Goal: Task Accomplishment & Management: Manage account settings

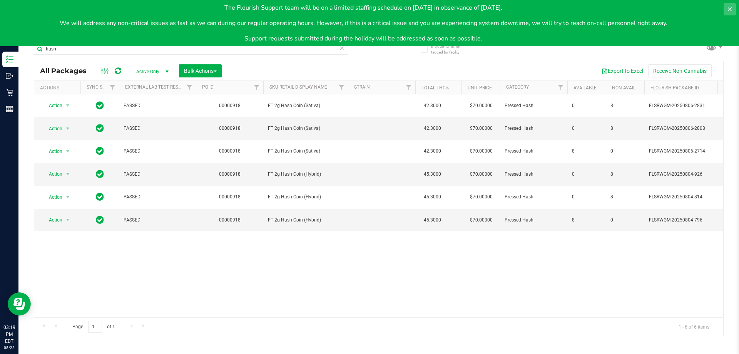
click at [729, 8] on icon at bounding box center [730, 9] width 4 height 4
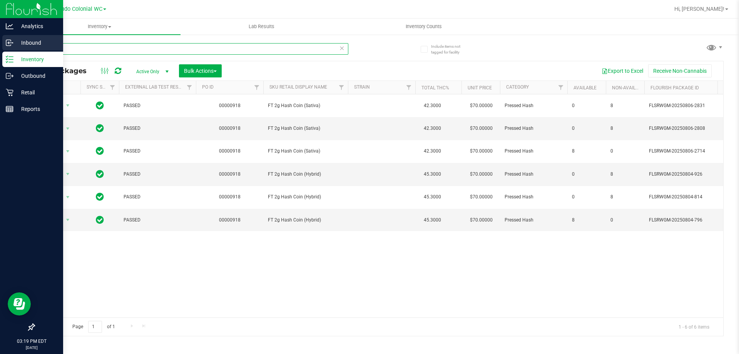
drag, startPoint x: 230, startPoint y: 49, endPoint x: 0, endPoint y: 47, distance: 229.5
click at [0, 55] on div "Analytics Inbound Inventory Outbound Retail Reports 03:19 PM EDT 08/25/2025 08/…" at bounding box center [369, 177] width 739 height 354
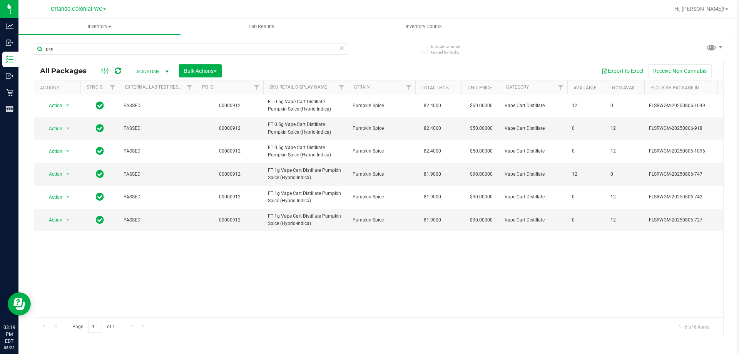
click at [338, 269] on div "Action Action Adjust qty Create package Edit attributes Global inventory Locate…" at bounding box center [378, 205] width 689 height 223
click at [548, 272] on div "Action Action Adjust qty Create package Edit attributes Global inventory Locate…" at bounding box center [378, 205] width 689 height 223
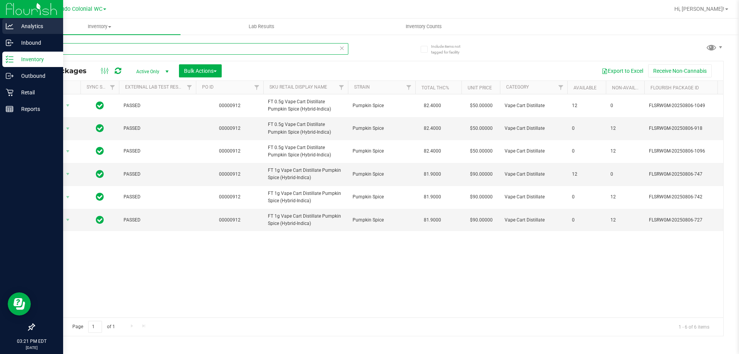
drag, startPoint x: 145, startPoint y: 46, endPoint x: 2, endPoint y: 22, distance: 144.9
click at [7, 28] on div "Analytics Inbound Inventory Outbound Retail Reports 03:21 PM EDT 08/25/2025 08/…" at bounding box center [369, 177] width 739 height 354
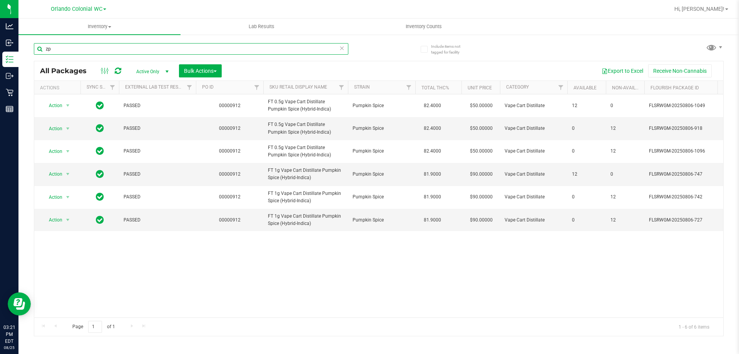
type input "z"
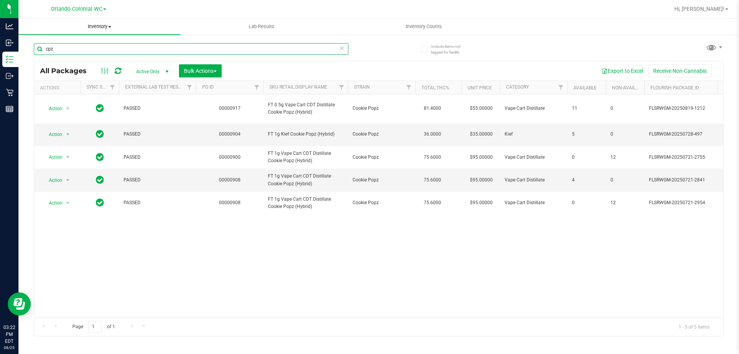
drag, startPoint x: 183, startPoint y: 46, endPoint x: 91, endPoint y: 34, distance: 92.5
click at [95, 34] on inventory "Inventory All packages All inventory Waste log Create inventory Lab Results Inv…" at bounding box center [378, 143] width 721 height 250
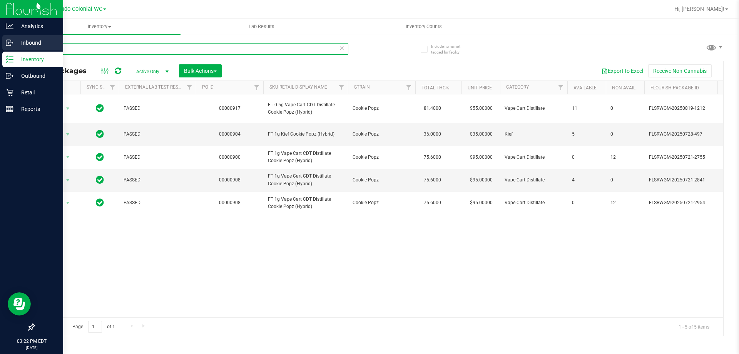
drag, startPoint x: 54, startPoint y: 48, endPoint x: 18, endPoint y: 45, distance: 36.3
click at [22, 45] on div "Include items not tagged for facility cpz All Packages Active Only Active Only …" at bounding box center [378, 151] width 721 height 235
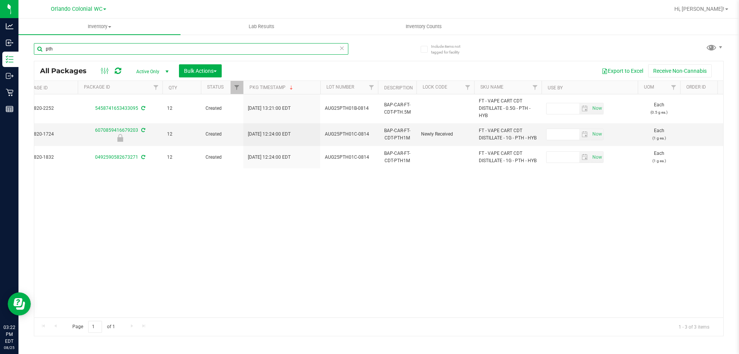
scroll to position [0, 622]
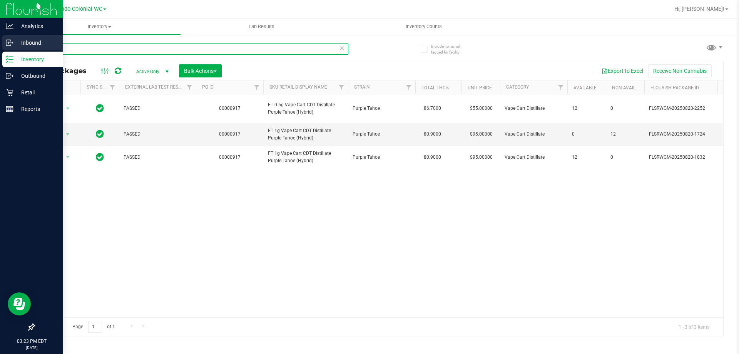
drag, startPoint x: 151, startPoint y: 45, endPoint x: 10, endPoint y: 41, distance: 141.0
click at [11, 41] on div "Analytics Inbound Inventory Outbound Retail Reports 03:23 PM EDT 08/25/2025 08/…" at bounding box center [369, 177] width 739 height 354
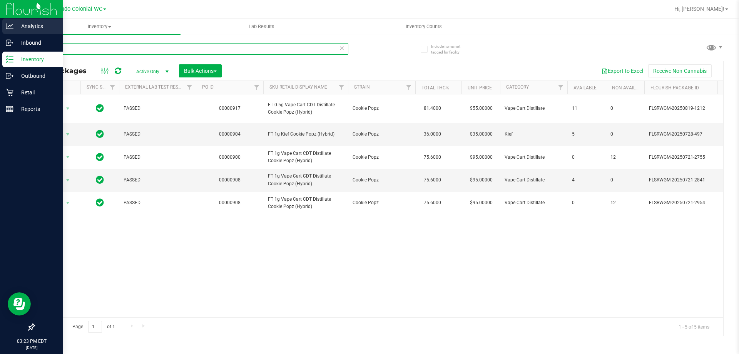
type input "c"
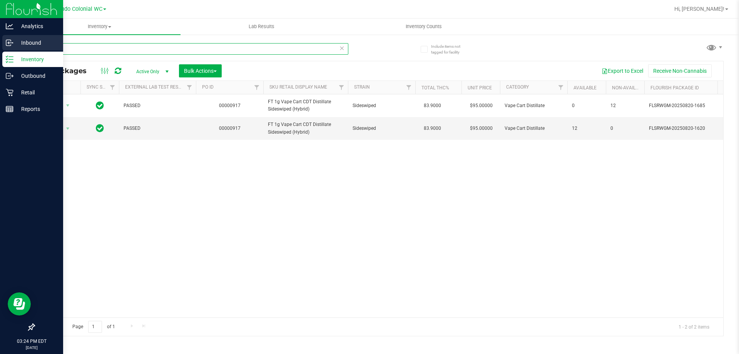
drag, startPoint x: 124, startPoint y: 52, endPoint x: 0, endPoint y: 37, distance: 124.5
click at [0, 38] on div "Analytics Inbound Inventory Outbound Retail Reports 03:24 PM EDT 08/25/2025 08/…" at bounding box center [369, 177] width 739 height 354
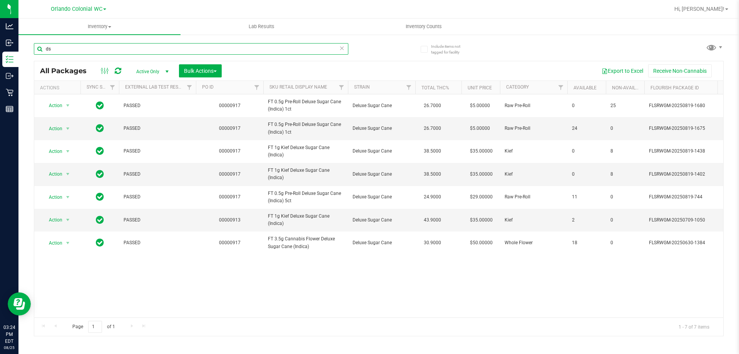
type input "d"
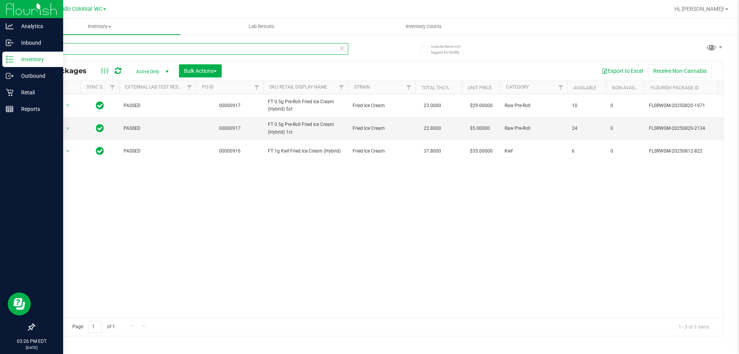
drag, startPoint x: 134, startPoint y: 46, endPoint x: 0, endPoint y: 9, distance: 138.9
click at [0, 13] on div "Analytics Inbound Inventory Outbound Retail Reports 03:26 PM EDT 08/25/2025 08/…" at bounding box center [369, 177] width 739 height 354
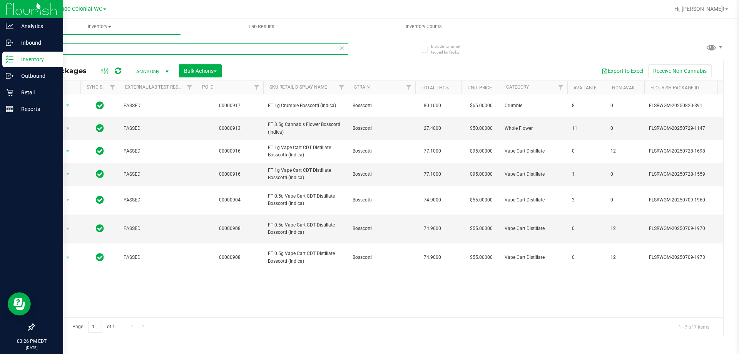
type input "b"
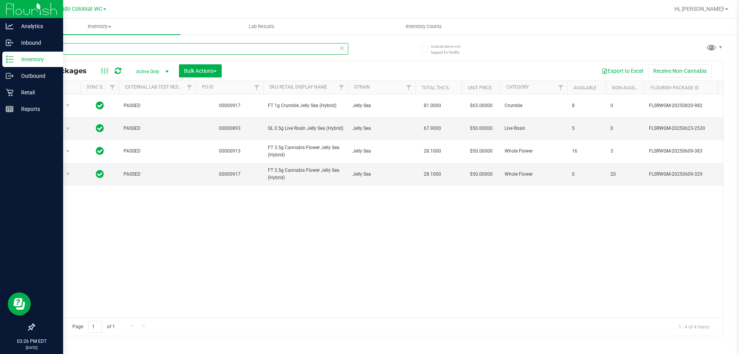
type input "j"
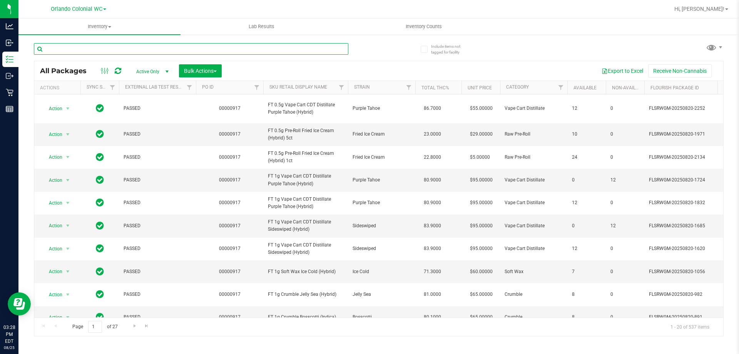
click at [136, 49] on input "text" at bounding box center [191, 49] width 315 height 12
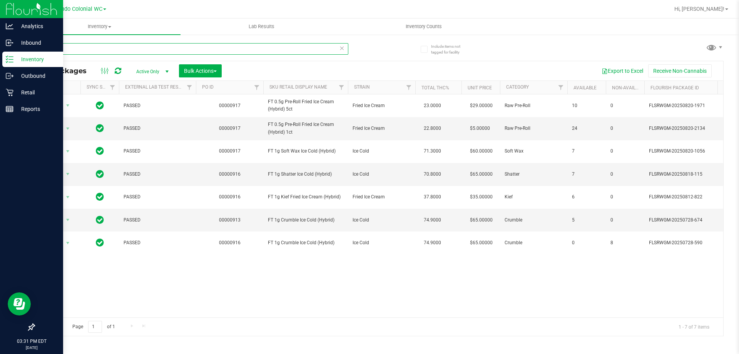
drag, startPoint x: 173, startPoint y: 44, endPoint x: 0, endPoint y: 62, distance: 173.9
click at [0, 62] on div "Analytics Inbound Inventory Outbound Retail Reports 03:31 PM EDT 08/25/2025 08/…" at bounding box center [369, 177] width 739 height 354
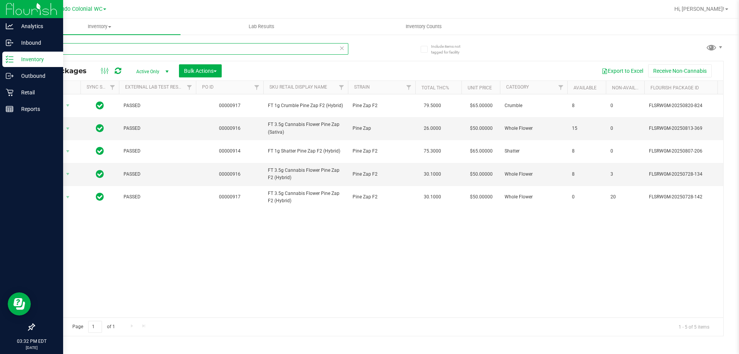
click at [0, 12] on div "Analytics Inbound Inventory Outbound Retail Reports 03:32 PM EDT 08/25/2025 08/…" at bounding box center [369, 177] width 739 height 354
drag, startPoint x: 165, startPoint y: 46, endPoint x: 0, endPoint y: 39, distance: 165.4
click at [0, 39] on div "Analytics Inbound Inventory Outbound Retail Reports 03:37 PM EDT 08/25/2025 08/…" at bounding box center [369, 177] width 739 height 354
drag, startPoint x: 106, startPoint y: 49, endPoint x: 0, endPoint y: 33, distance: 106.6
click at [0, 37] on div "Analytics Inbound Inventory Outbound Retail Reports 03:38 PM EDT 08/25/2025 08/…" at bounding box center [369, 177] width 739 height 354
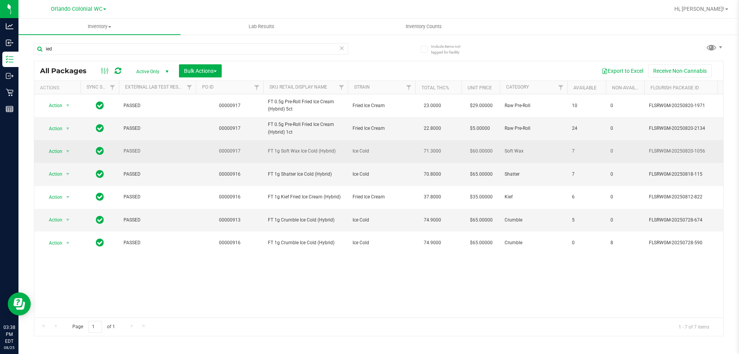
drag, startPoint x: 384, startPoint y: 152, endPoint x: 351, endPoint y: 154, distance: 33.2
click at [351, 154] on td "Ice Cold" at bounding box center [381, 151] width 67 height 23
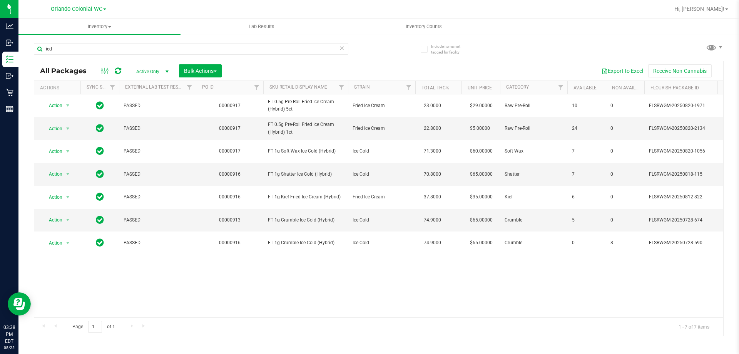
copy span "Ice Cold"
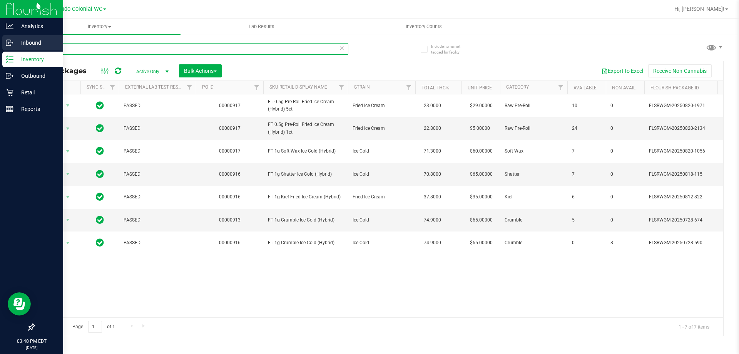
drag, startPoint x: 179, startPoint y: 46, endPoint x: 0, endPoint y: 38, distance: 178.9
click at [0, 39] on div "Analytics Inbound Inventory Outbound Retail Reports 03:40 PM EDT 08/25/2025 08/…" at bounding box center [369, 177] width 739 height 354
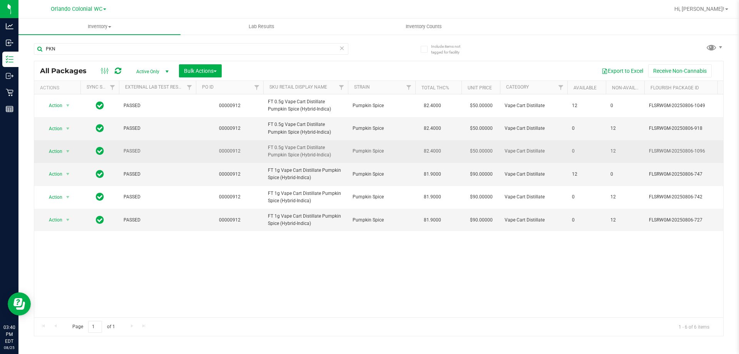
drag, startPoint x: 390, startPoint y: 149, endPoint x: 352, endPoint y: 154, distance: 37.6
click at [352, 154] on td "Pumpkin Spice" at bounding box center [381, 151] width 67 height 23
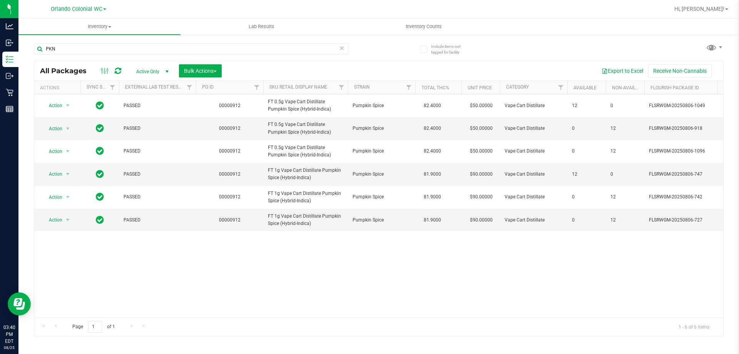
copy span "Pumpkin Spice"
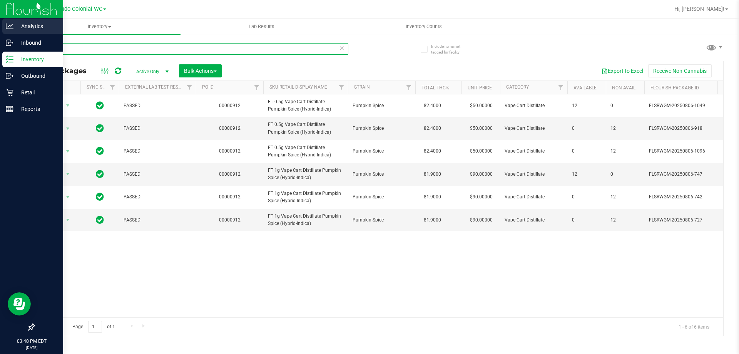
drag, startPoint x: 131, startPoint y: 48, endPoint x: 4, endPoint y: 33, distance: 127.2
click at [0, 34] on div "Analytics Inbound Inventory Outbound Retail Reports 03:40 PM EDT 08/25/2025 08/…" at bounding box center [369, 177] width 739 height 354
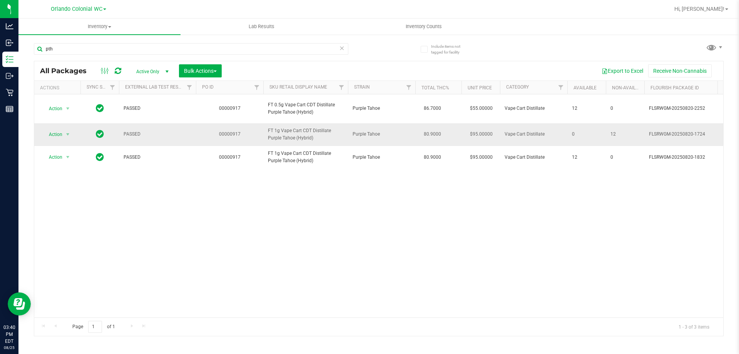
drag, startPoint x: 387, startPoint y: 137, endPoint x: 352, endPoint y: 136, distance: 34.3
click at [352, 136] on td "Purple Tahoe" at bounding box center [381, 134] width 67 height 23
copy span "Purple Tahoe"
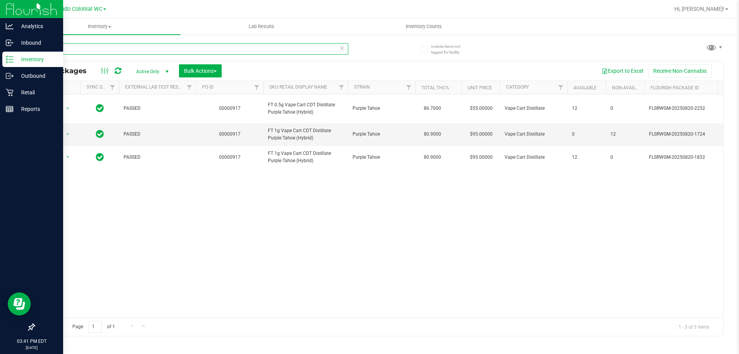
drag, startPoint x: 146, startPoint y: 50, endPoint x: 0, endPoint y: 60, distance: 146.0
click at [0, 60] on div "Analytics Inbound Inventory Outbound Retail Reports 03:41 PM EDT 08/25/2025 08/…" at bounding box center [369, 177] width 739 height 354
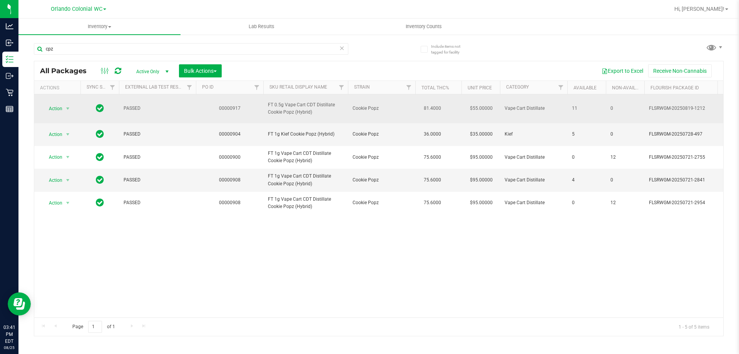
drag, startPoint x: 398, startPoint y: 111, endPoint x: 349, endPoint y: 105, distance: 49.6
click at [346, 106] on tr "Action Action Adjust qty Create package Edit attributes Global inventory Locate…" at bounding box center [712, 108] width 1356 height 29
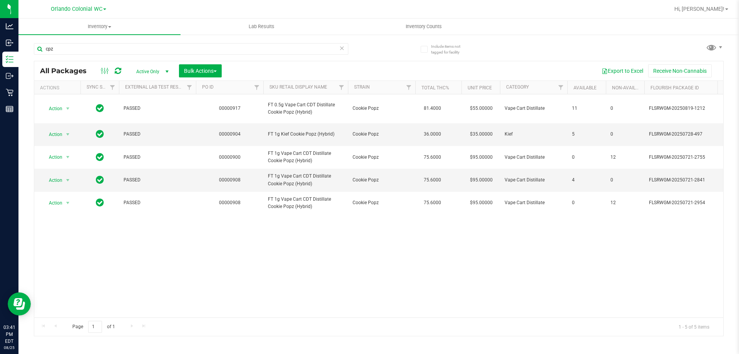
copy tr "Cookie Popz"
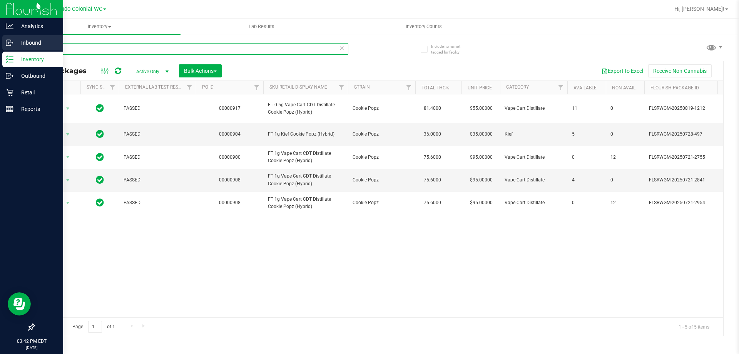
drag, startPoint x: 77, startPoint y: 46, endPoint x: 0, endPoint y: 45, distance: 77.0
click at [0, 45] on div "Analytics Inbound Inventory Outbound Retail Reports 03:42 PM EDT 08/25/2025 08/…" at bounding box center [369, 177] width 739 height 354
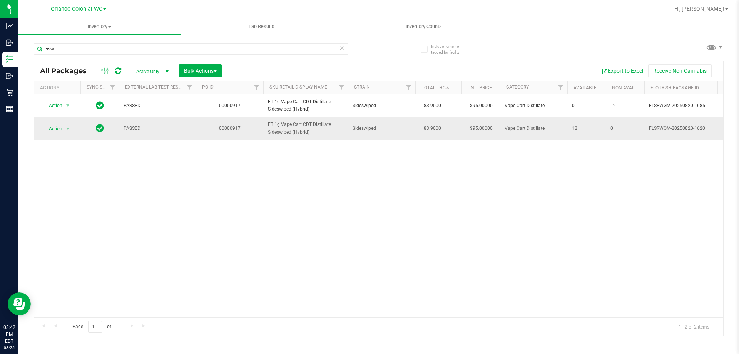
drag, startPoint x: 388, startPoint y: 141, endPoint x: 337, endPoint y: 139, distance: 50.5
click at [338, 139] on tr "Action Action Adjust qty Create package Edit attributes Global inventory Locate…" at bounding box center [712, 128] width 1356 height 22
copy tr "Sideswiped"
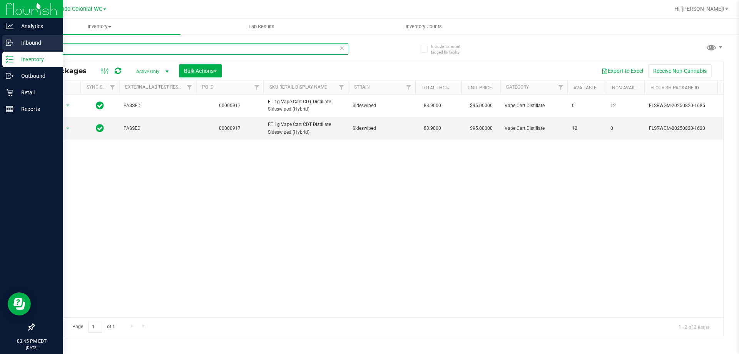
drag, startPoint x: 111, startPoint y: 50, endPoint x: 0, endPoint y: 38, distance: 111.6
click at [0, 36] on div "Analytics Inbound Inventory Outbound Retail Reports 03:45 PM EDT 08/25/2025 08/…" at bounding box center [369, 177] width 739 height 354
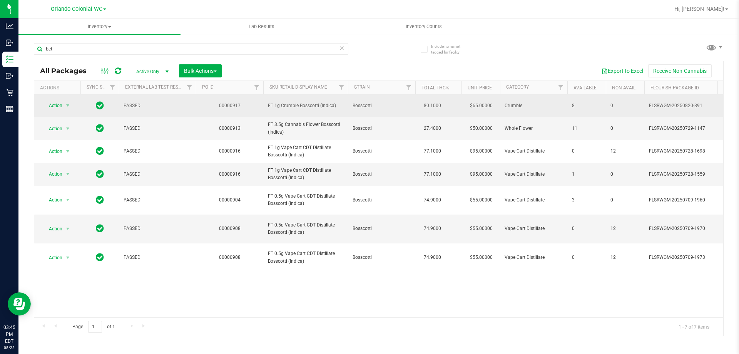
drag, startPoint x: 382, startPoint y: 105, endPoint x: 352, endPoint y: 106, distance: 29.7
click at [352, 106] on td "Bosscotti" at bounding box center [381, 105] width 67 height 23
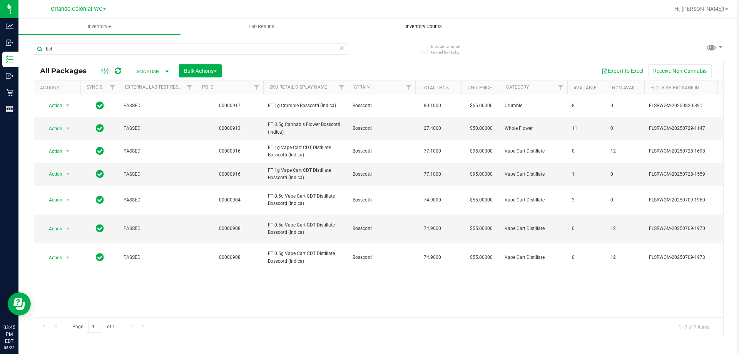
copy span "Bosscotti"
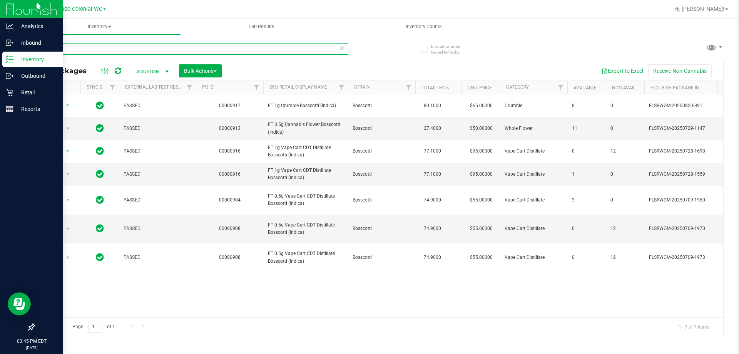
drag, startPoint x: 179, startPoint y: 47, endPoint x: 0, endPoint y: 60, distance: 179.2
click at [0, 37] on div "Analytics Inbound Inventory Outbound Retail Reports 03:45 PM EDT 08/25/2025 08/…" at bounding box center [369, 177] width 739 height 354
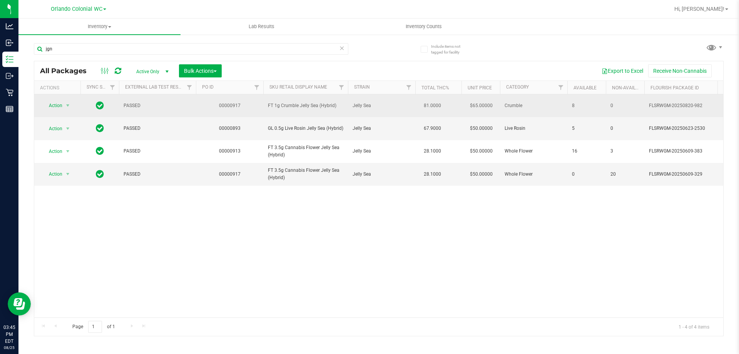
drag, startPoint x: 379, startPoint y: 106, endPoint x: 349, endPoint y: 106, distance: 29.7
click at [349, 106] on td "Jelly Sea" at bounding box center [381, 105] width 67 height 23
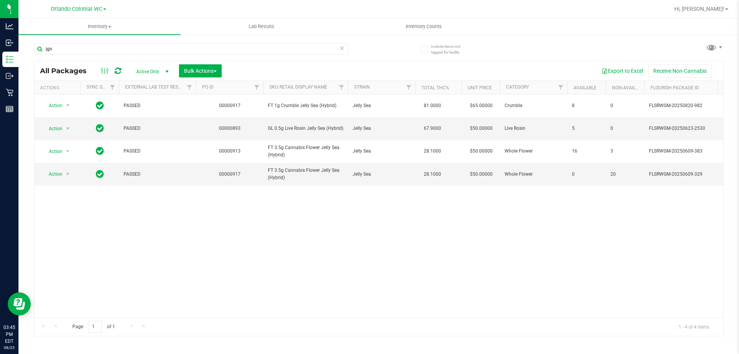
copy span "Jelly Sea"
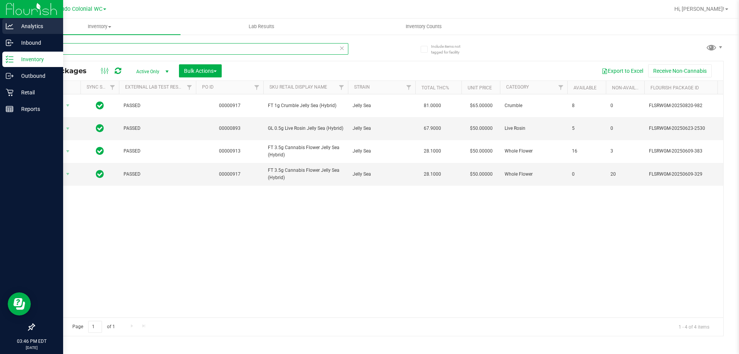
drag, startPoint x: 137, startPoint y: 43, endPoint x: 0, endPoint y: 20, distance: 138.5
click at [0, 20] on div "Analytics Inbound Inventory Outbound Retail Reports 03:46 PM EDT 08/25/2025 08/…" at bounding box center [369, 177] width 739 height 354
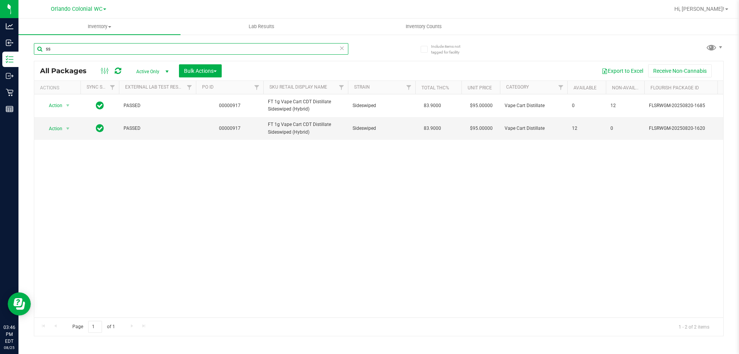
type input "s"
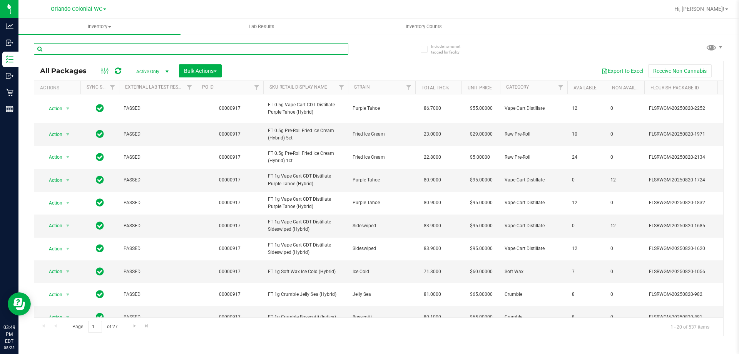
click at [172, 46] on input "text" at bounding box center [191, 49] width 315 height 12
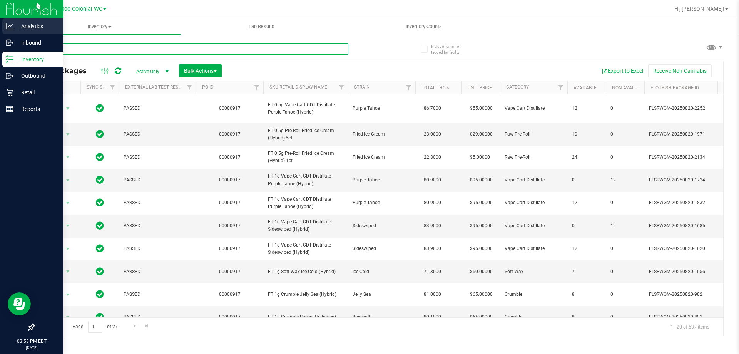
drag, startPoint x: 203, startPoint y: 50, endPoint x: 0, endPoint y: 32, distance: 204.2
click at [0, 32] on div "Analytics Inbound Inventory Outbound Retail Reports 03:53 PM EDT 08/25/2025 08/…" at bounding box center [369, 177] width 739 height 354
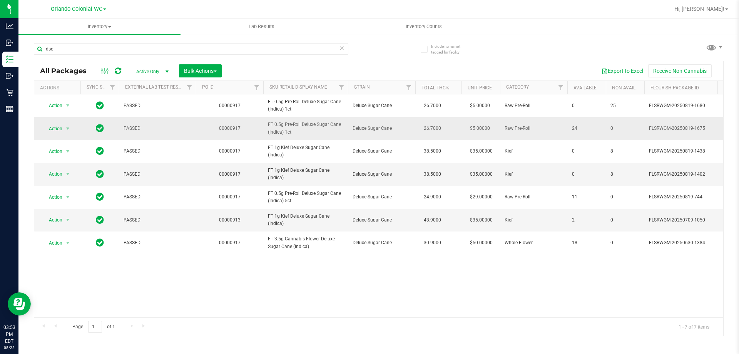
drag, startPoint x: 409, startPoint y: 128, endPoint x: 353, endPoint y: 130, distance: 55.9
click at [353, 130] on td "Deluxe Sugar Cane" at bounding box center [381, 128] width 67 height 23
copy span "Deluxe Sugar Cane"
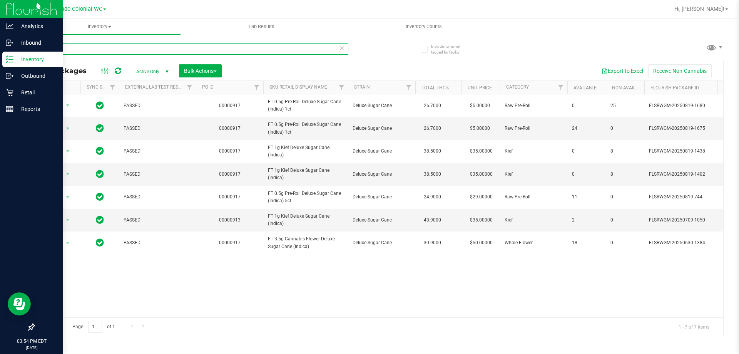
drag, startPoint x: 99, startPoint y: 51, endPoint x: 29, endPoint y: 52, distance: 70.1
click at [0, 50] on div "Analytics Inbound Inventory Outbound Retail Reports 03:54 PM EDT 08/25/2025 08/…" at bounding box center [369, 177] width 739 height 354
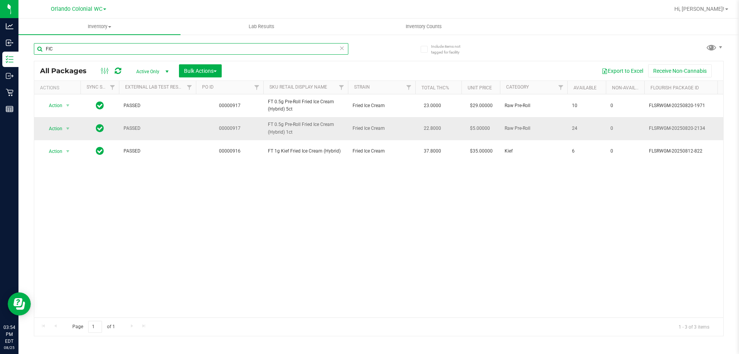
type input "FIC"
drag, startPoint x: 355, startPoint y: 128, endPoint x: 347, endPoint y: 128, distance: 8.1
click at [347, 128] on tr "Action Action Adjust qty Create package Edit attributes Global inventory Locate…" at bounding box center [712, 128] width 1356 height 23
copy tr "Fried Ice Cream"
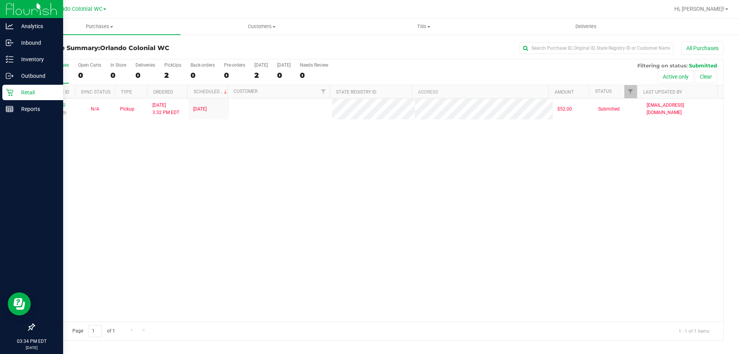
click at [13, 94] on icon at bounding box center [10, 93] width 8 height 8
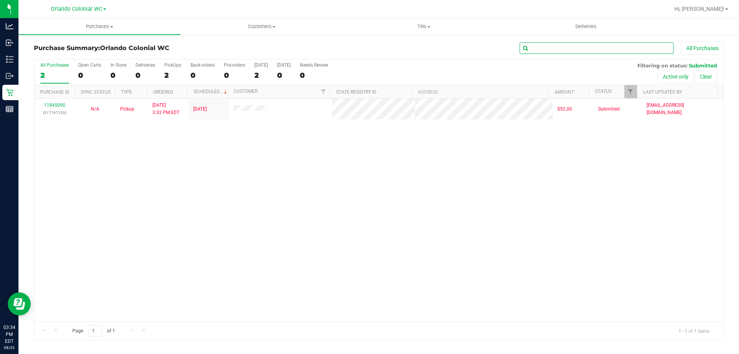
click at [565, 46] on input "text" at bounding box center [597, 48] width 154 height 12
click at [708, 78] on button "Clear" at bounding box center [706, 76] width 22 height 13
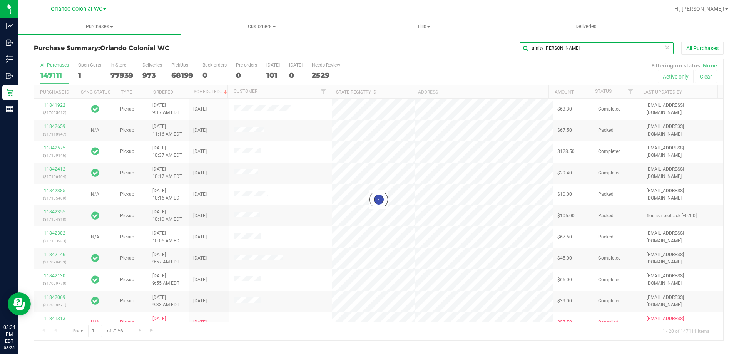
click at [569, 50] on input "trinity holly" at bounding box center [597, 48] width 154 height 12
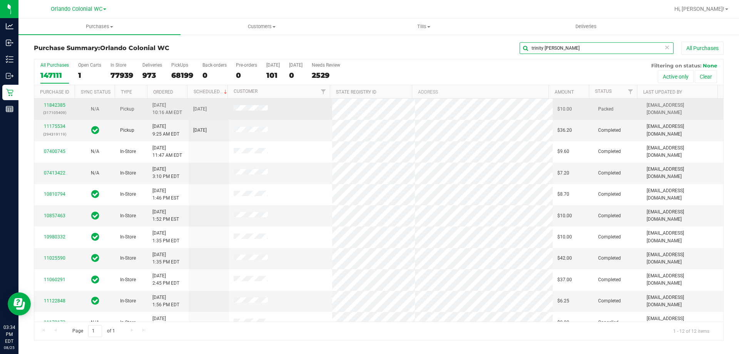
type input "trinity holle"
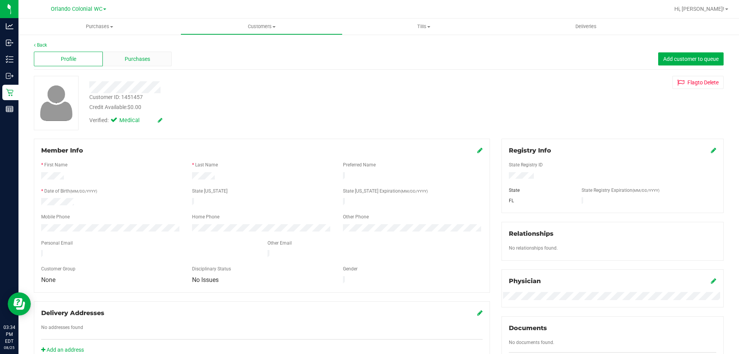
click at [141, 62] on span "Purchases" at bounding box center [137, 59] width 25 height 8
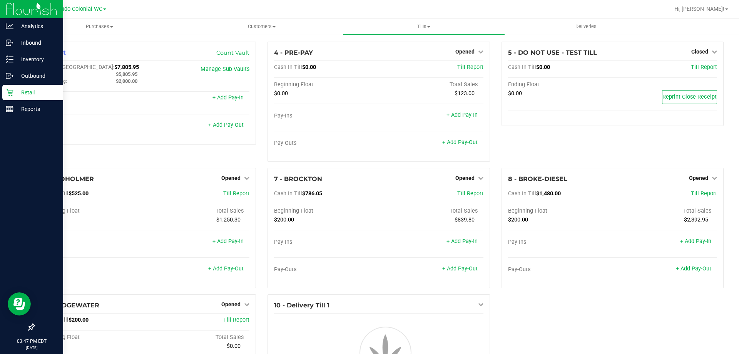
click at [5, 94] on div "Retail" at bounding box center [32, 92] width 61 height 15
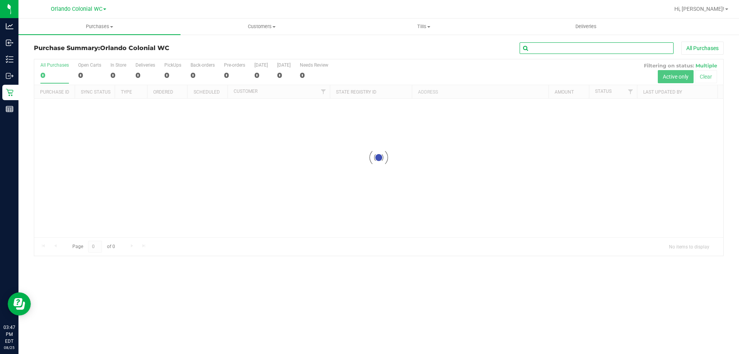
click at [567, 46] on input "text" at bounding box center [597, 48] width 154 height 12
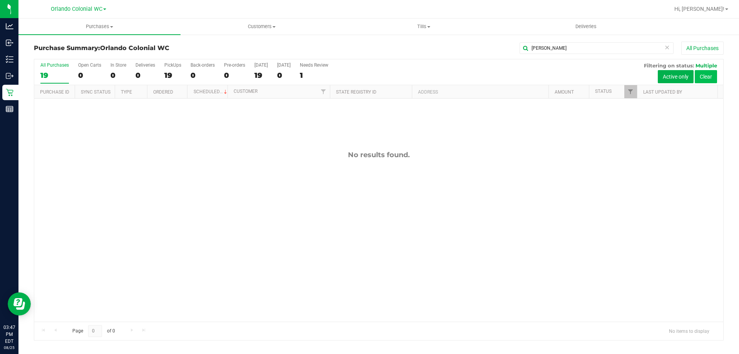
click at [701, 77] on button "Clear" at bounding box center [706, 76] width 22 height 13
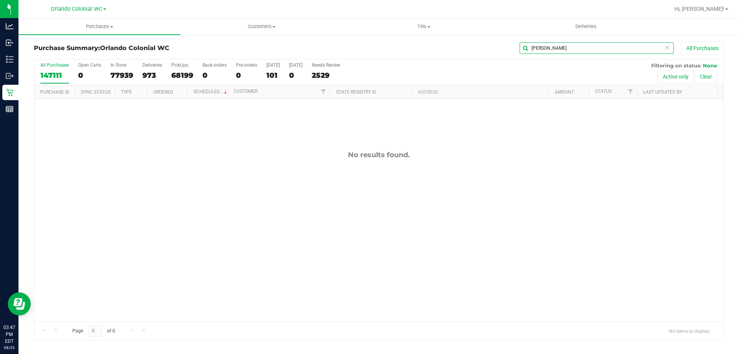
drag, startPoint x: 560, startPoint y: 47, endPoint x: 449, endPoint y: 40, distance: 111.5
click at [449, 43] on div "[PERSON_NAME] All Purchases" at bounding box center [494, 48] width 460 height 13
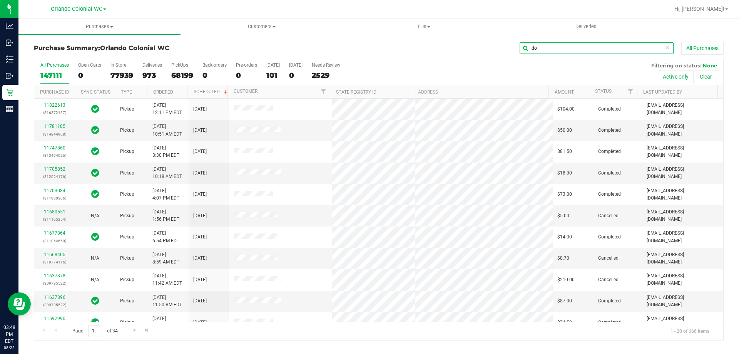
type input "d"
click at [683, 84] on div "All Purchases 147111 Open Carts 0 In Store 77939 Deliveries 973 PickUps 68199 B…" at bounding box center [379, 200] width 690 height 282
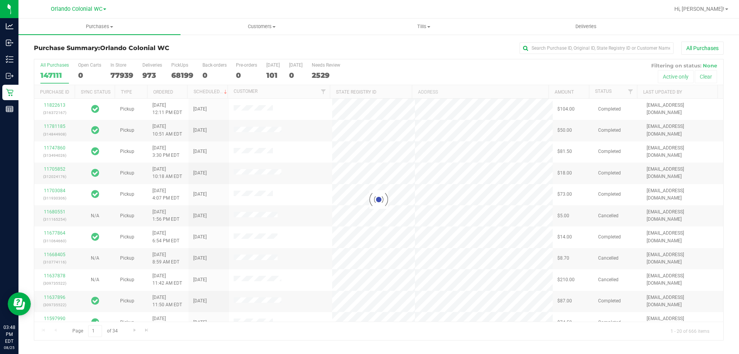
click at [683, 78] on div at bounding box center [378, 199] width 689 height 281
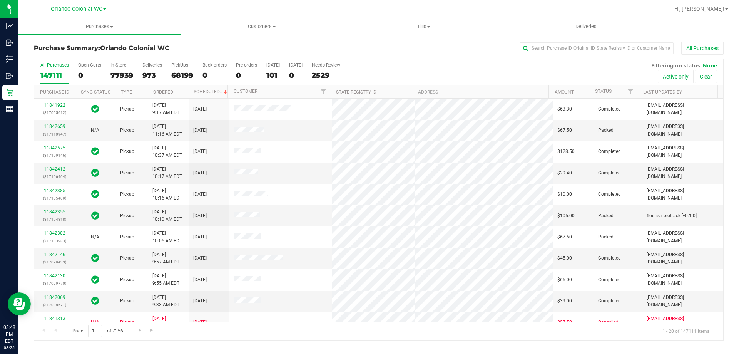
click at [674, 76] on button "Active only" at bounding box center [676, 76] width 36 height 13
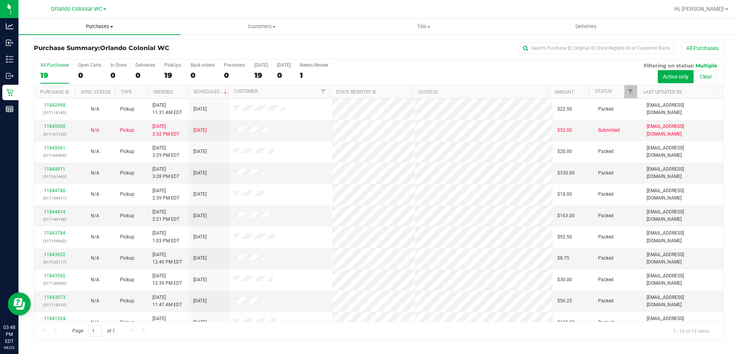
click at [92, 30] on uib-tab-heading "Purchases Summary of purchases Fulfillment All purchases" at bounding box center [99, 26] width 162 height 16
click at [64, 56] on span "Fulfillment" at bounding box center [42, 55] width 48 height 7
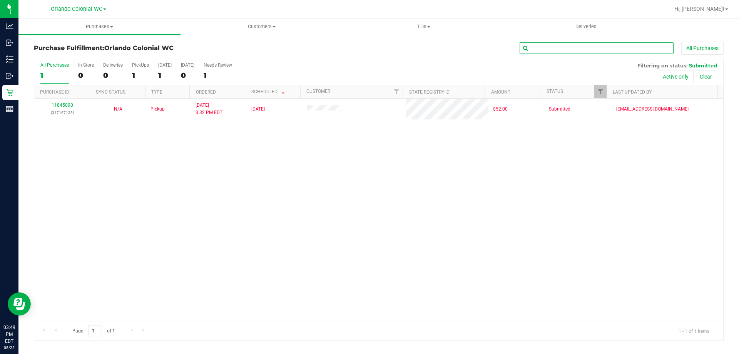
click at [552, 52] on input "text" at bounding box center [597, 48] width 154 height 12
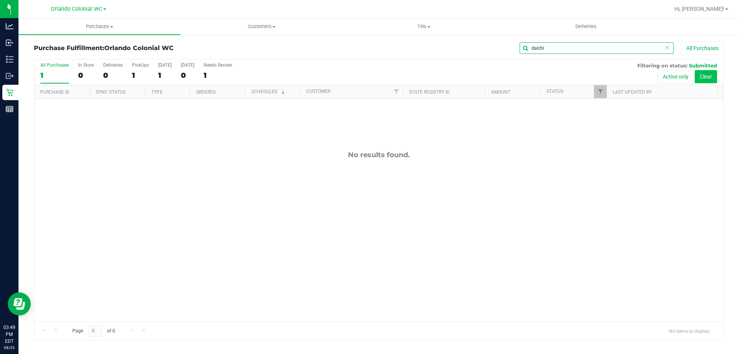
type input "daichi"
click at [706, 79] on button "Clear" at bounding box center [706, 76] width 22 height 13
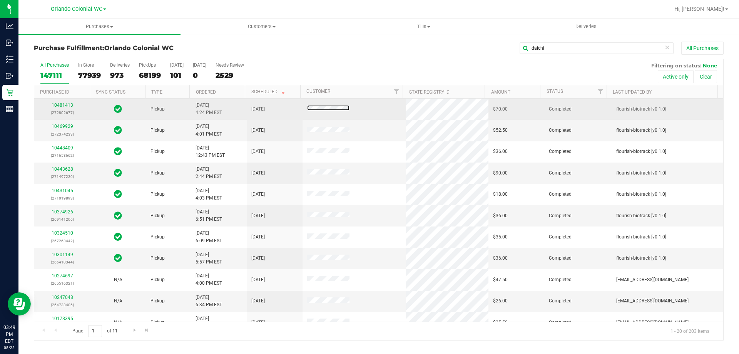
click at [323, 111] on div "All Purchases 147111 In Store 77939 Deliveries 973 PickUps 68199 [DATE] 101 [DA…" at bounding box center [379, 200] width 690 height 282
click at [325, 113] on td at bounding box center [355, 109] width 104 height 21
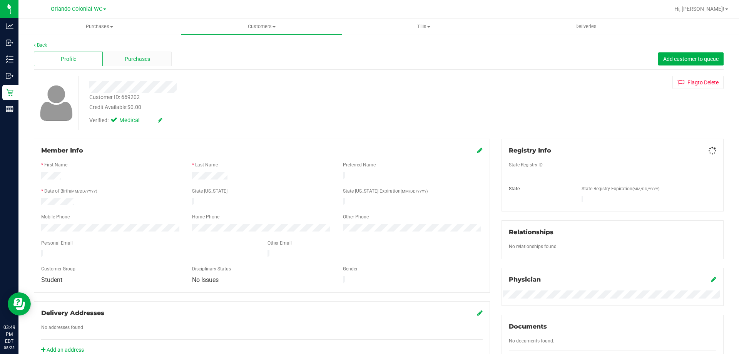
click at [152, 61] on div "Purchases" at bounding box center [137, 59] width 69 height 15
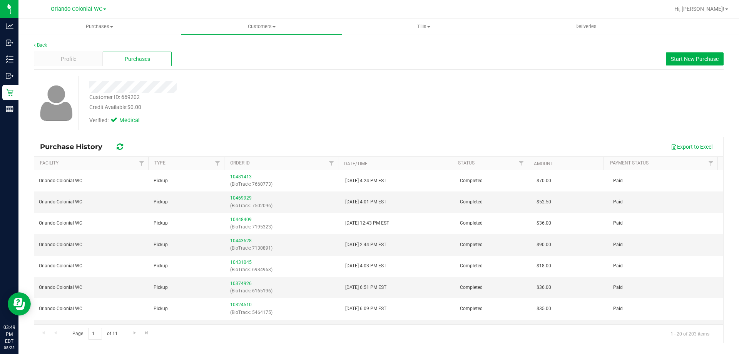
click at [403, 87] on div at bounding box center [259, 87] width 351 height 12
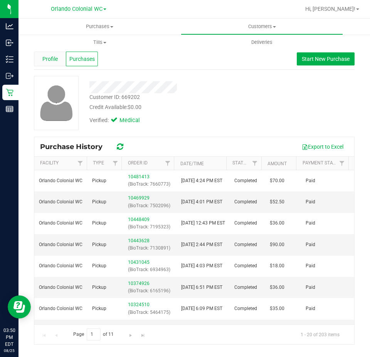
click at [52, 59] on span "Profile" at bounding box center [49, 59] width 15 height 8
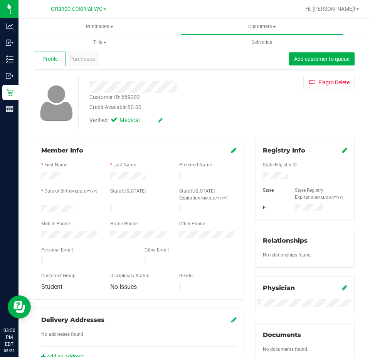
click at [64, 211] on div at bounding box center [69, 209] width 69 height 9
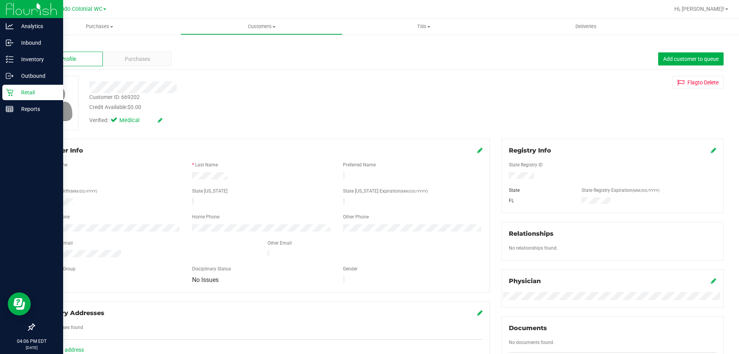
click at [24, 94] on p "Retail" at bounding box center [36, 92] width 46 height 9
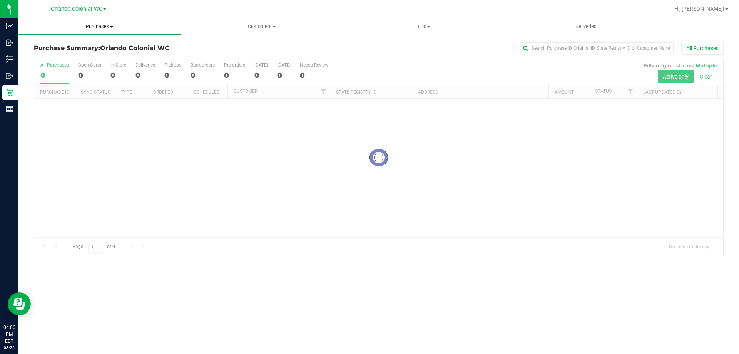
click at [103, 27] on span "Purchases" at bounding box center [99, 26] width 162 height 7
click at [70, 55] on li "Fulfillment" at bounding box center [99, 55] width 162 height 9
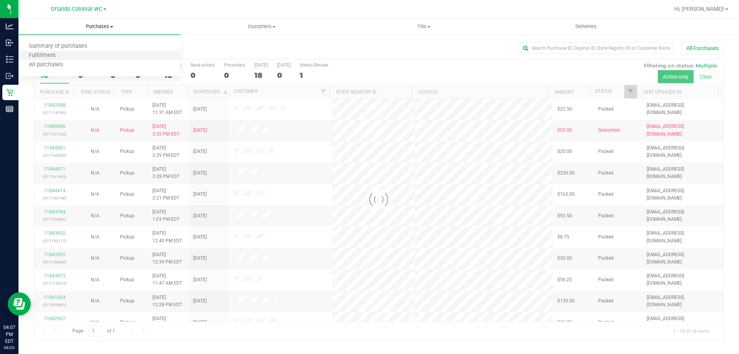
click at [70, 55] on li "Fulfillment" at bounding box center [99, 55] width 162 height 9
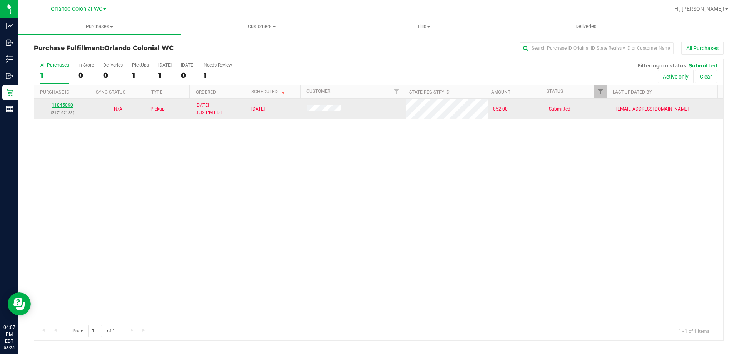
click at [62, 106] on link "11845090" at bounding box center [63, 104] width 22 height 5
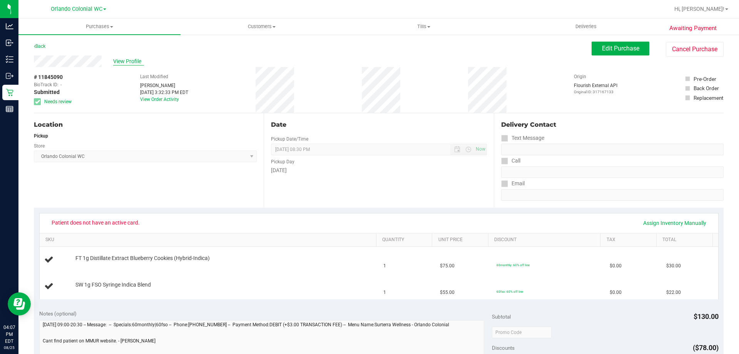
click at [134, 58] on span "View Profile" at bounding box center [128, 61] width 31 height 8
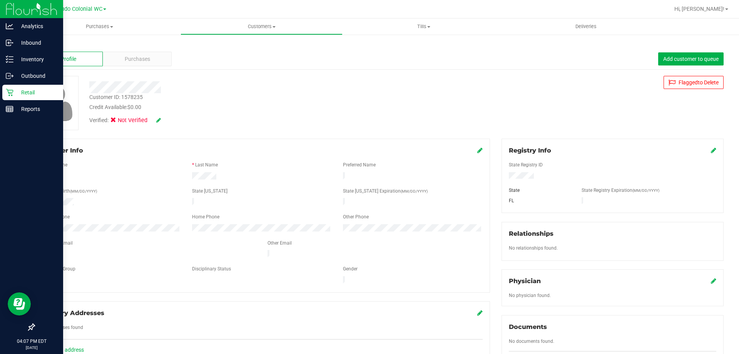
click at [13, 89] on icon at bounding box center [10, 93] width 8 height 8
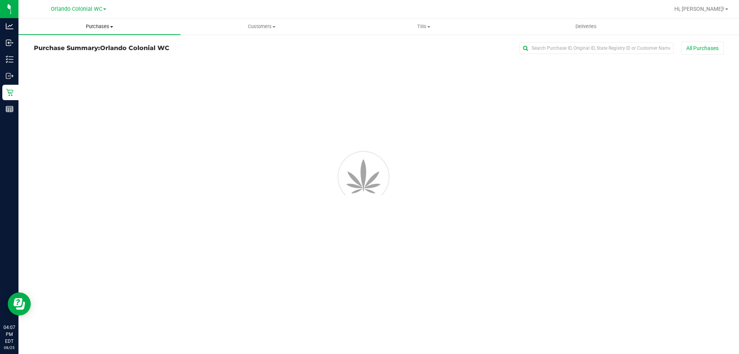
click at [109, 25] on span "Purchases" at bounding box center [99, 26] width 162 height 7
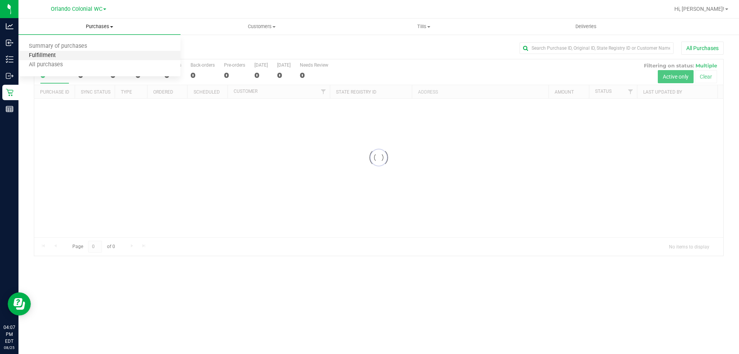
click at [55, 56] on span "Fulfillment" at bounding box center [42, 55] width 48 height 7
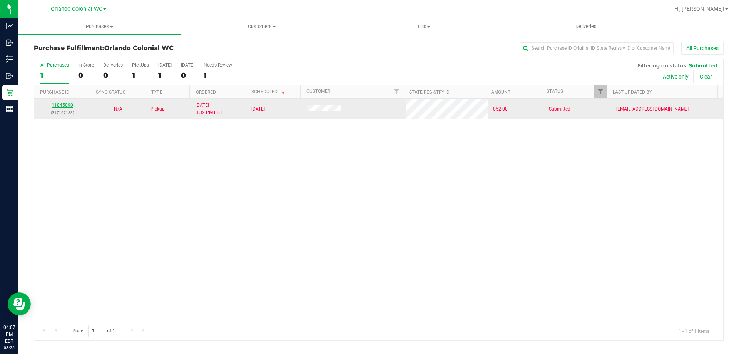
click at [61, 107] on link "11845090" at bounding box center [63, 104] width 22 height 5
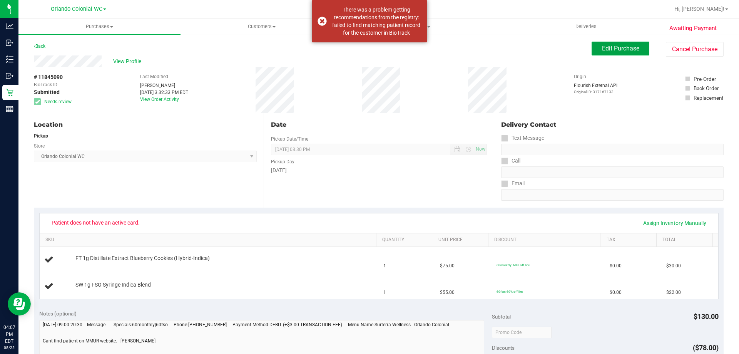
click at [622, 49] on span "Edit Purchase" at bounding box center [620, 48] width 37 height 7
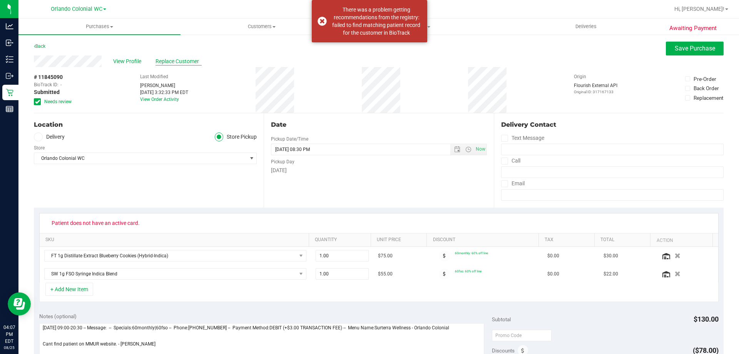
click at [172, 59] on span "Replace Customer" at bounding box center [179, 61] width 46 height 8
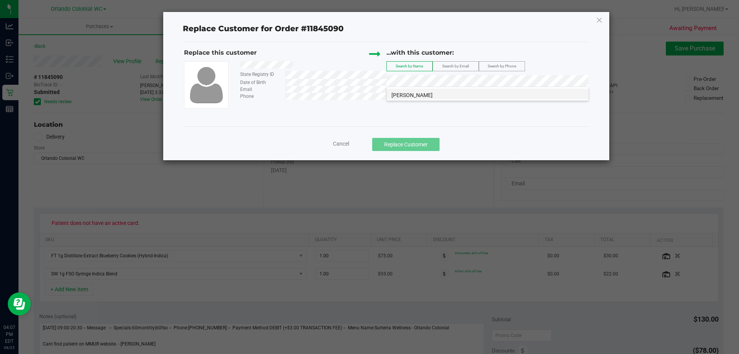
click at [433, 94] on li "[PERSON_NAME]" at bounding box center [488, 94] width 202 height 11
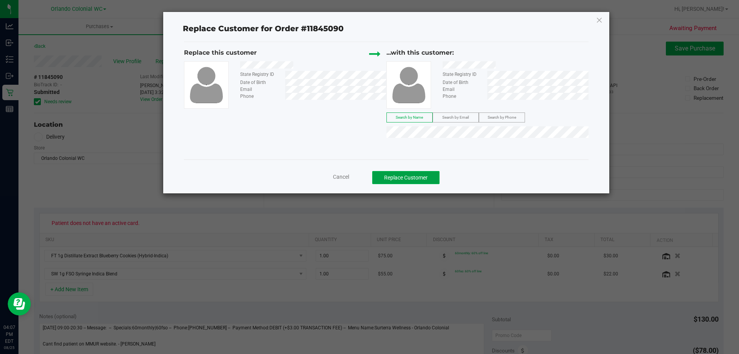
click at [406, 177] on button "Replace Customer" at bounding box center [405, 177] width 67 height 13
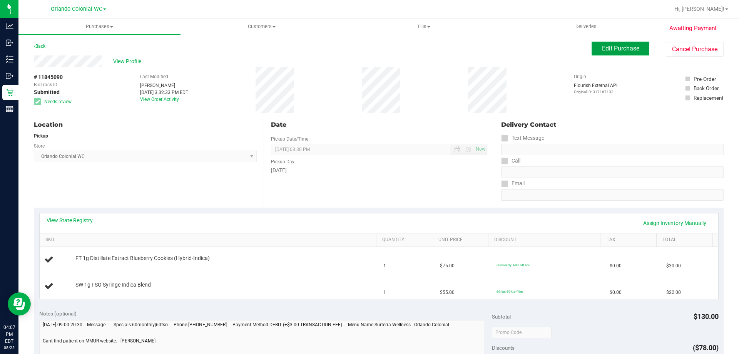
click at [621, 47] on span "Edit Purchase" at bounding box center [620, 48] width 37 height 7
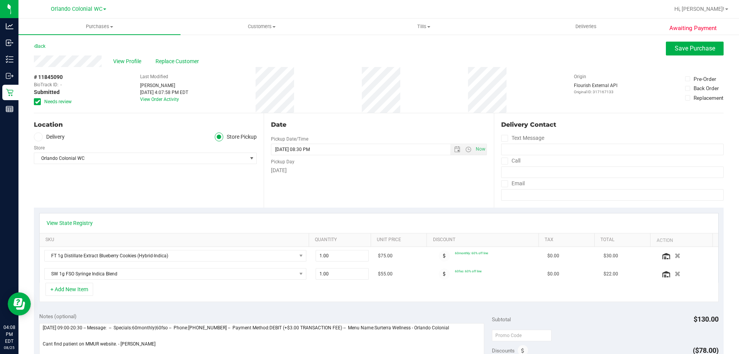
click at [63, 101] on span "Needs review" at bounding box center [57, 101] width 27 height 7
click at [0, 0] on input "Needs review" at bounding box center [0, 0] width 0 height 0
click at [676, 42] on button "Save Purchase" at bounding box center [695, 49] width 58 height 14
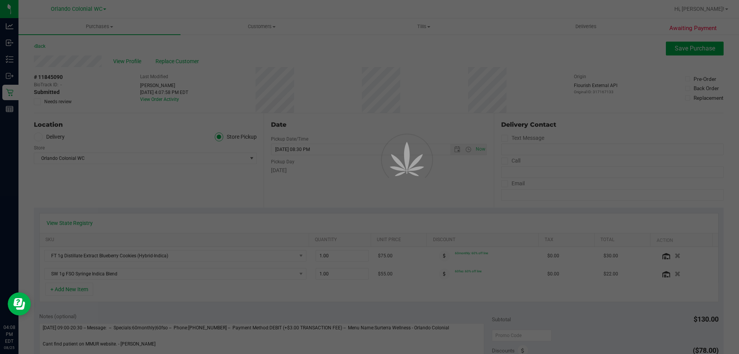
click at [263, 24] on div at bounding box center [369, 177] width 739 height 354
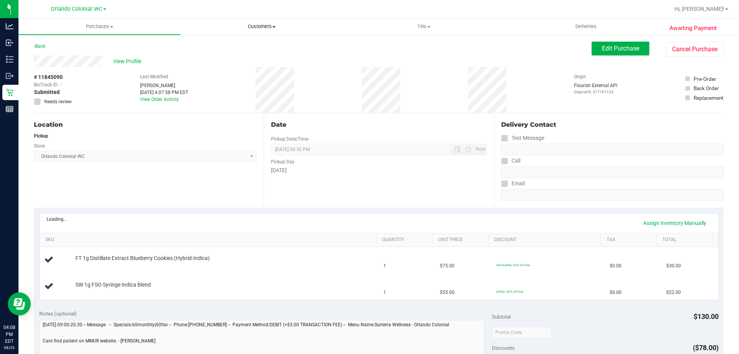
click at [266, 25] on span "Customers" at bounding box center [261, 26] width 161 height 7
click at [221, 57] on span "Add a new customer" at bounding box center [217, 55] width 72 height 7
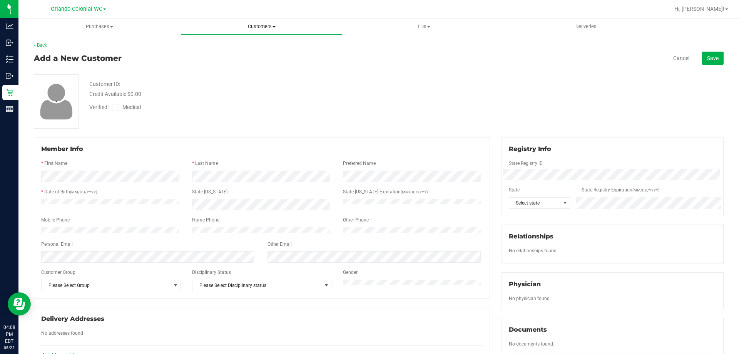
click at [272, 24] on span "Customers" at bounding box center [261, 26] width 161 height 7
click at [214, 44] on span "All customers" at bounding box center [208, 46] width 55 height 7
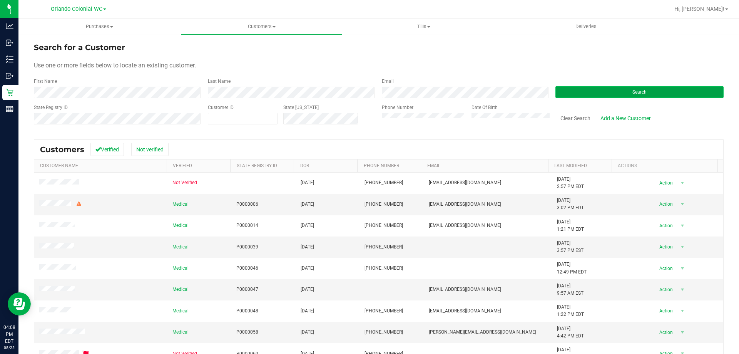
click at [627, 92] on button "Search" at bounding box center [640, 92] width 168 height 12
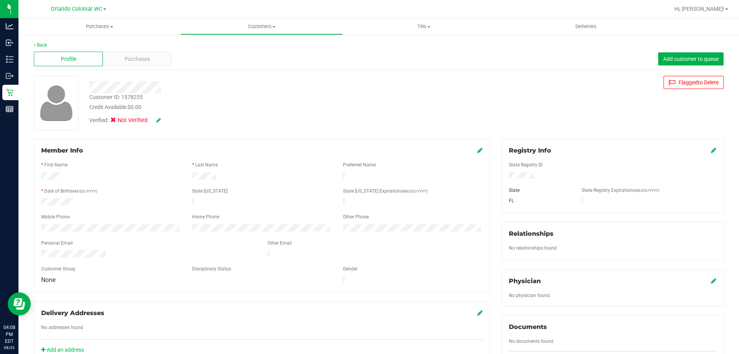
click at [124, 99] on div "Customer ID: 1578235" at bounding box center [116, 97] width 54 height 8
copy div "Customer ID: 1578235"
click at [159, 95] on div "Customer ID: 1578235 Credit Available: $0.00 Verified: Not Verified" at bounding box center [259, 102] width 351 height 52
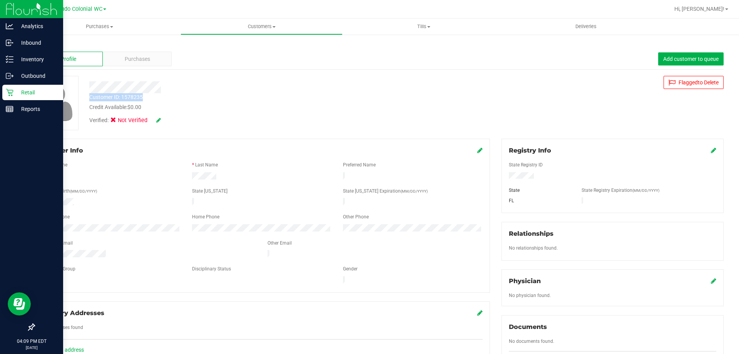
click at [13, 94] on p "Retail" at bounding box center [36, 92] width 46 height 9
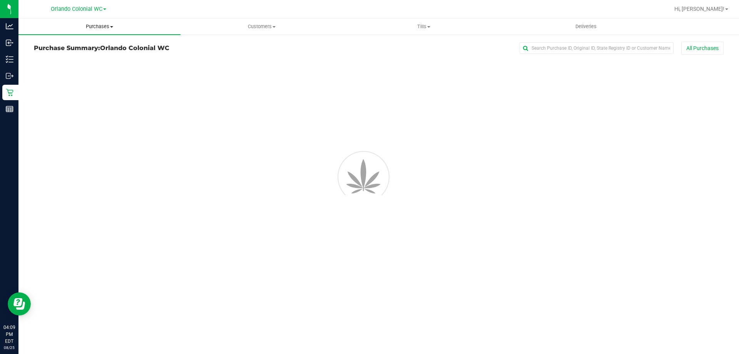
click at [92, 30] on uib-tab-heading "Purchases Summary of purchases Fulfillment All purchases" at bounding box center [99, 26] width 162 height 16
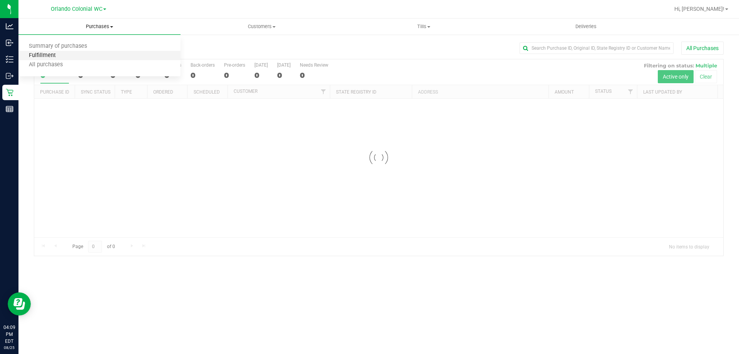
click at [63, 54] on span "Fulfillment" at bounding box center [42, 55] width 48 height 7
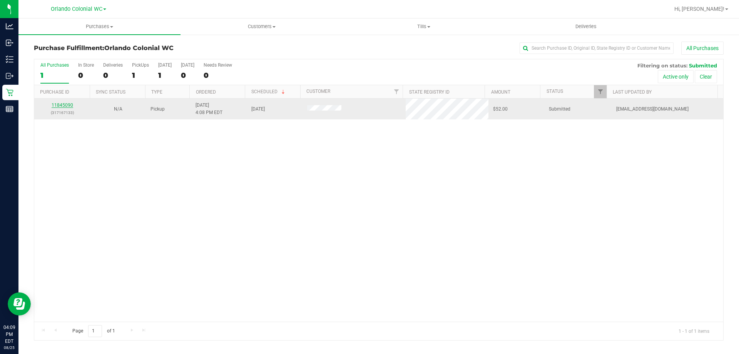
click at [65, 107] on link "11845090" at bounding box center [63, 104] width 22 height 5
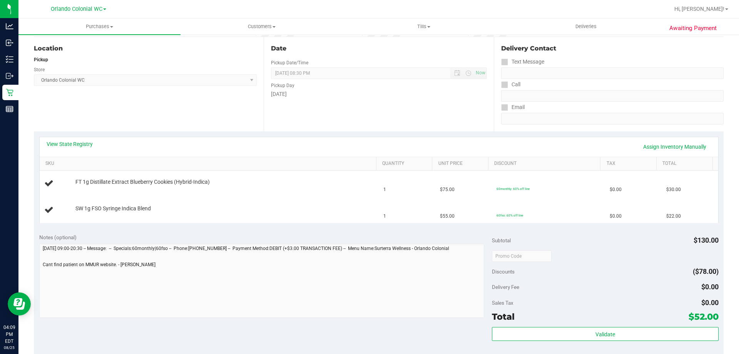
scroll to position [77, 0]
click at [256, 178] on div "FT 1g Distillate Extract Blueberry Cookies (Hybrid-Indica)" at bounding box center [222, 182] width 301 height 8
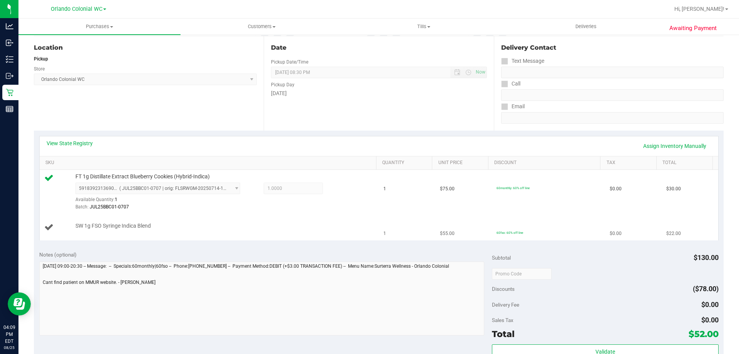
click at [202, 225] on div "SW 1g FSO Syringe Indica Blend" at bounding box center [222, 226] width 301 height 8
click at [174, 218] on td "SW 1g FSO Syringe Indica Blend" at bounding box center [210, 228] width 340 height 26
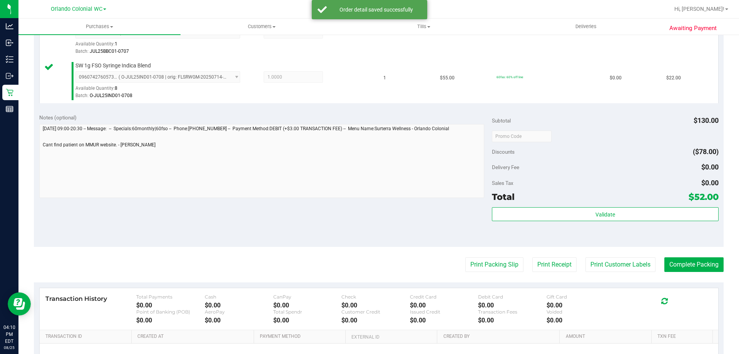
scroll to position [320, 0]
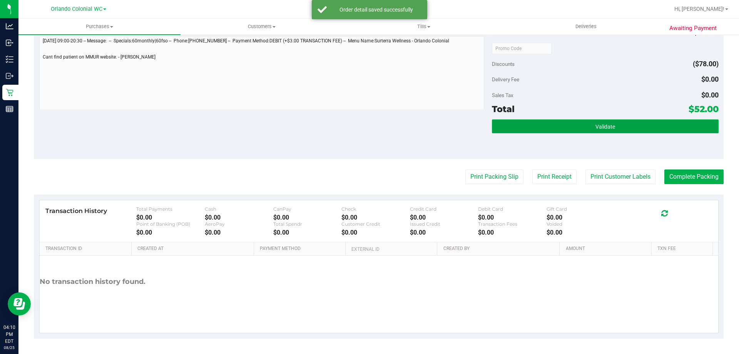
click at [533, 122] on button "Validate" at bounding box center [605, 126] width 226 height 14
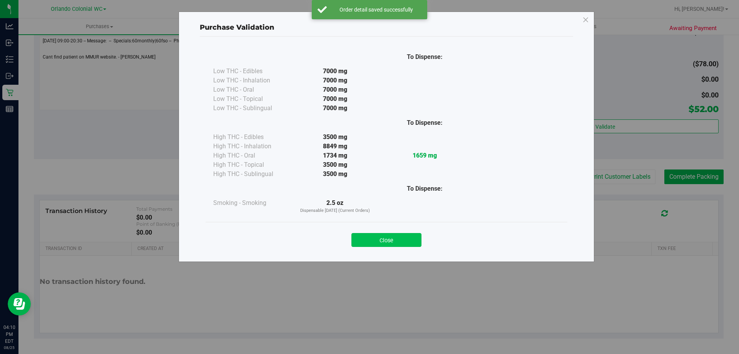
click at [414, 238] on button "Close" at bounding box center [387, 240] width 70 height 14
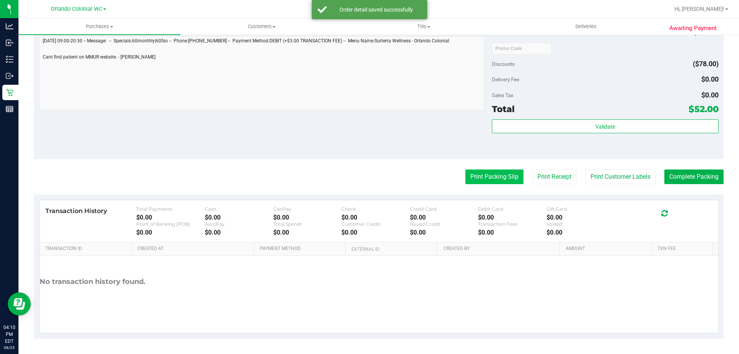
click at [501, 178] on button "Print Packing Slip" at bounding box center [495, 176] width 58 height 15
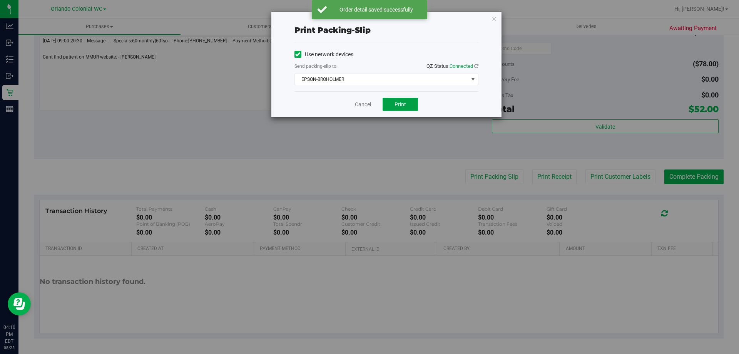
click at [396, 102] on span "Print" at bounding box center [401, 104] width 12 height 6
drag, startPoint x: 495, startPoint y: 21, endPoint x: 537, endPoint y: 43, distance: 47.2
click at [495, 20] on icon "button" at bounding box center [494, 18] width 5 height 9
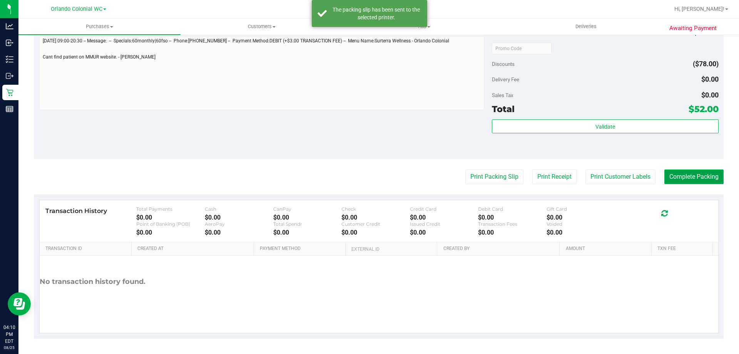
click at [692, 177] on button "Complete Packing" at bounding box center [694, 176] width 59 height 15
